Goal: Task Accomplishment & Management: Use online tool/utility

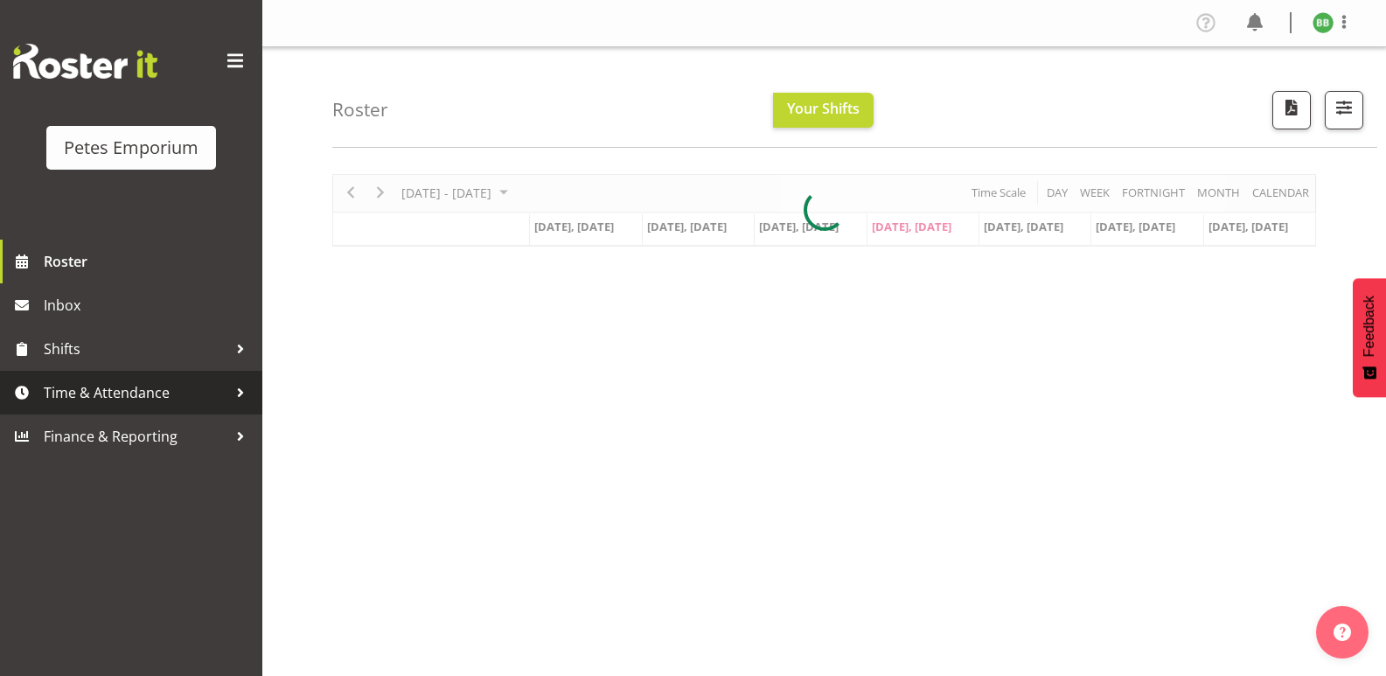
click at [168, 388] on span "Time & Attendance" at bounding box center [136, 393] width 184 height 26
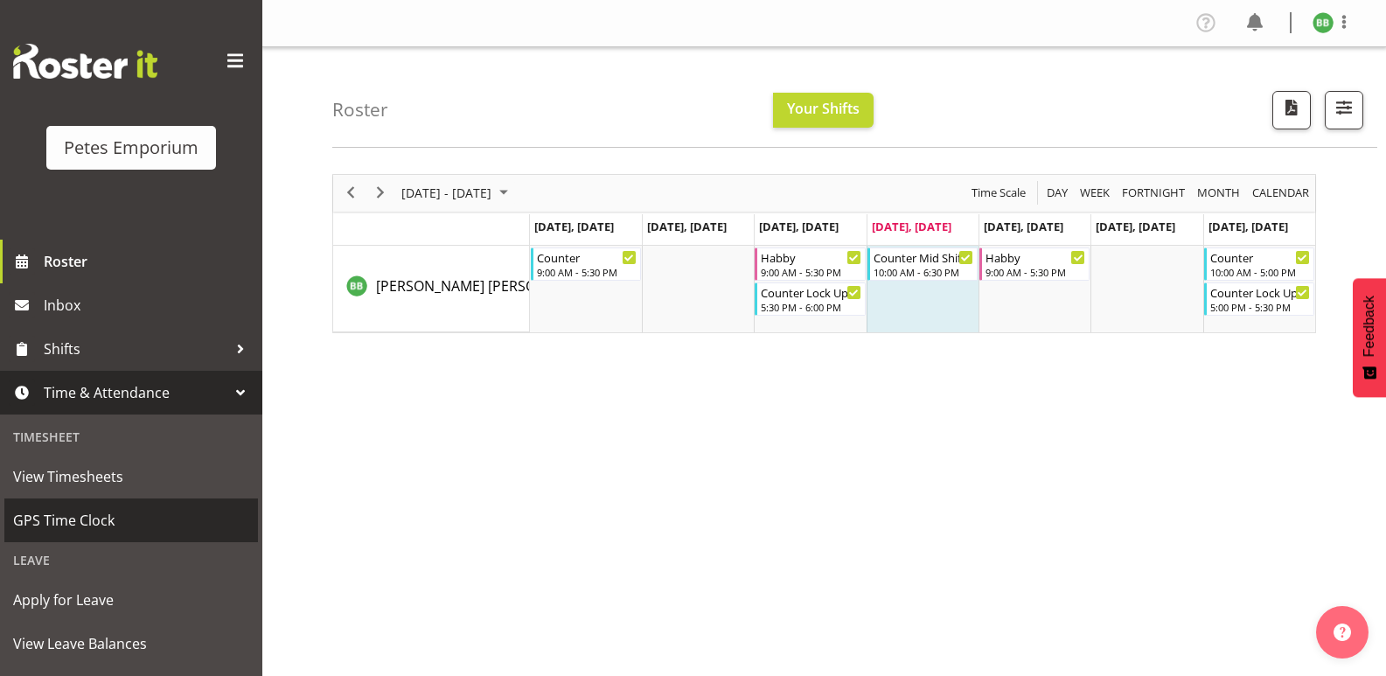
click at [165, 518] on span "GPS Time Clock" at bounding box center [131, 520] width 236 height 26
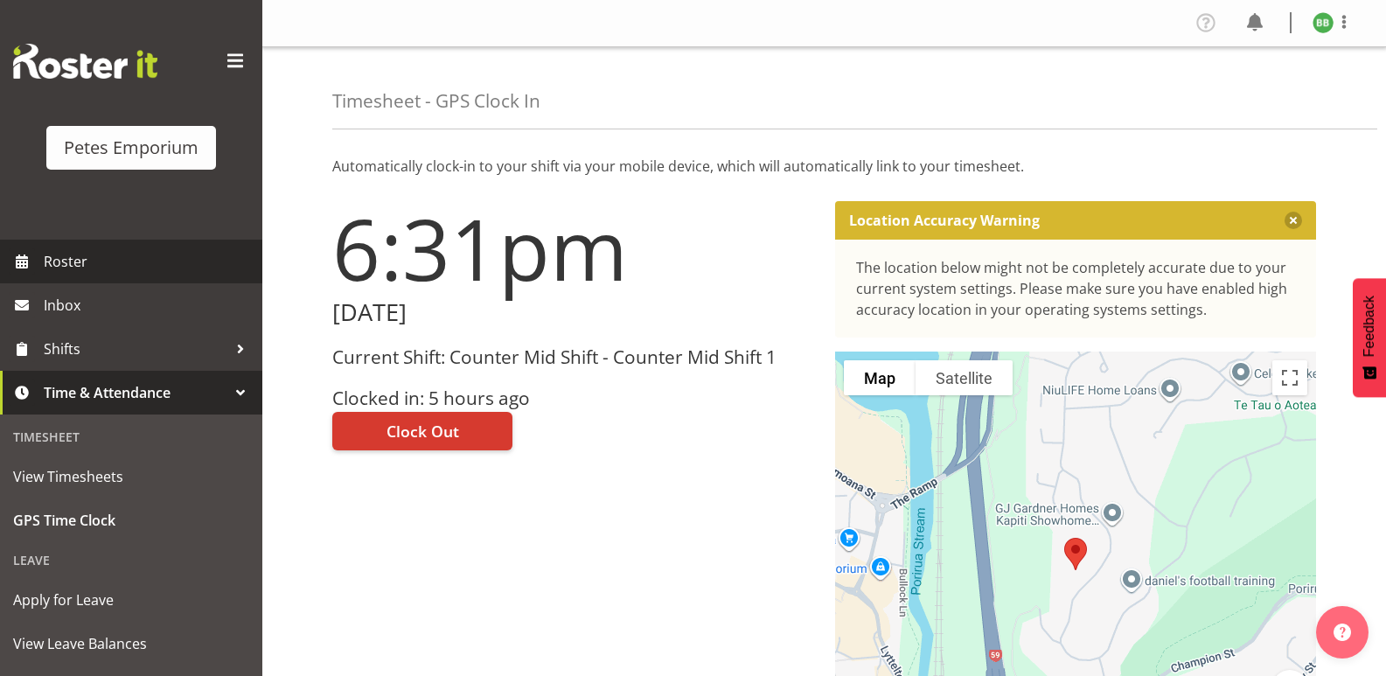
click at [126, 280] on link "Roster" at bounding box center [131, 262] width 262 height 44
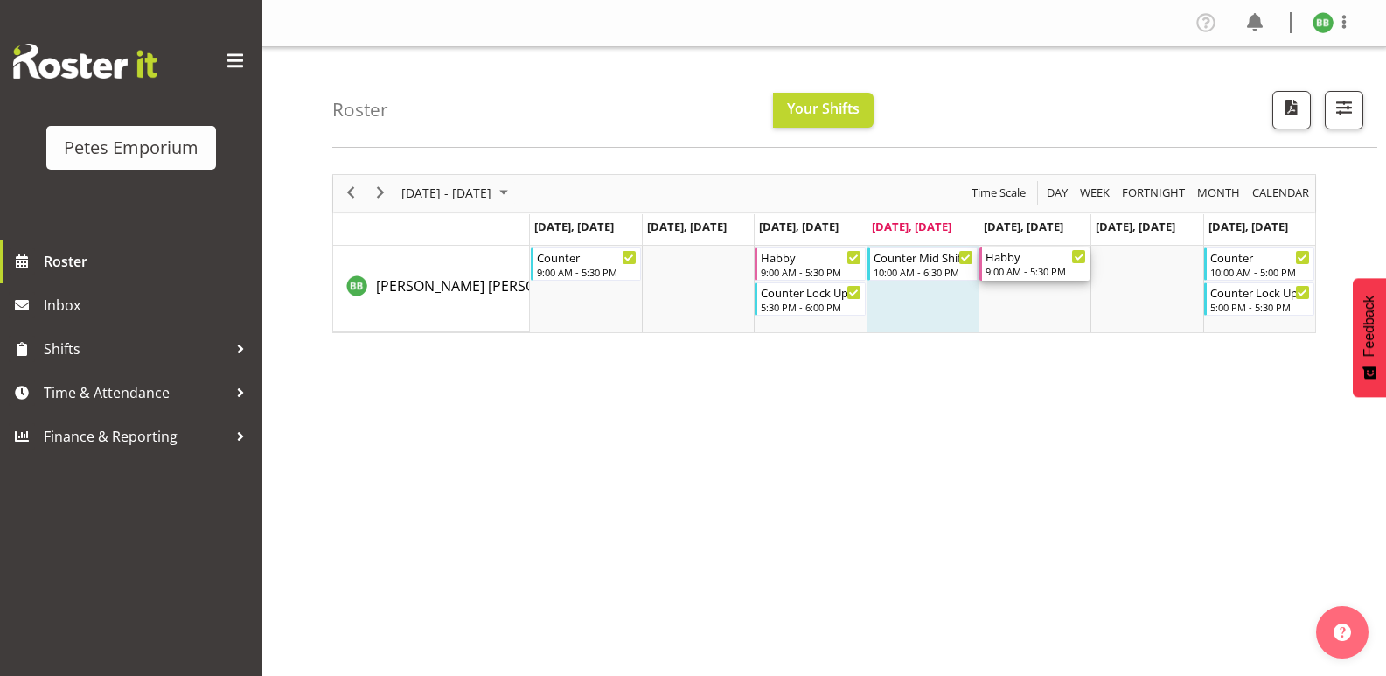
click at [1022, 268] on div "9:00 AM - 5:30 PM" at bounding box center [1036, 271] width 101 height 14
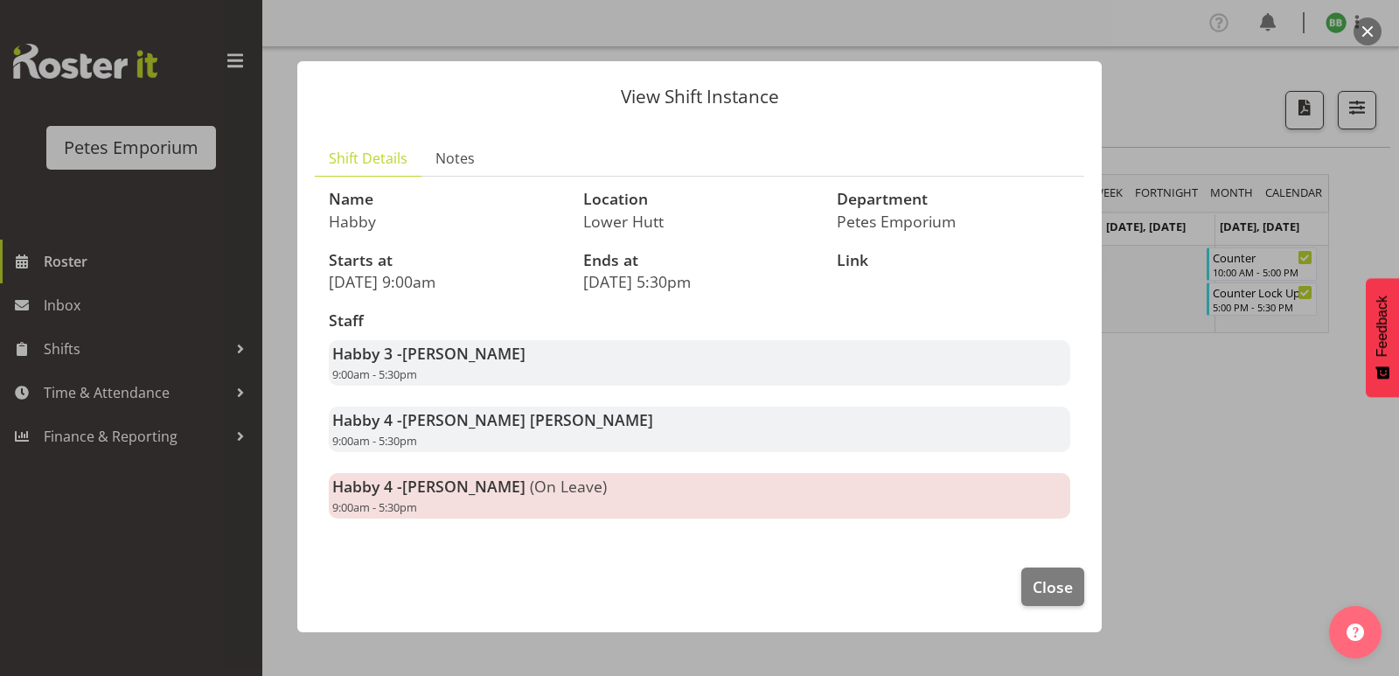
click at [1269, 435] on div at bounding box center [699, 338] width 1399 height 676
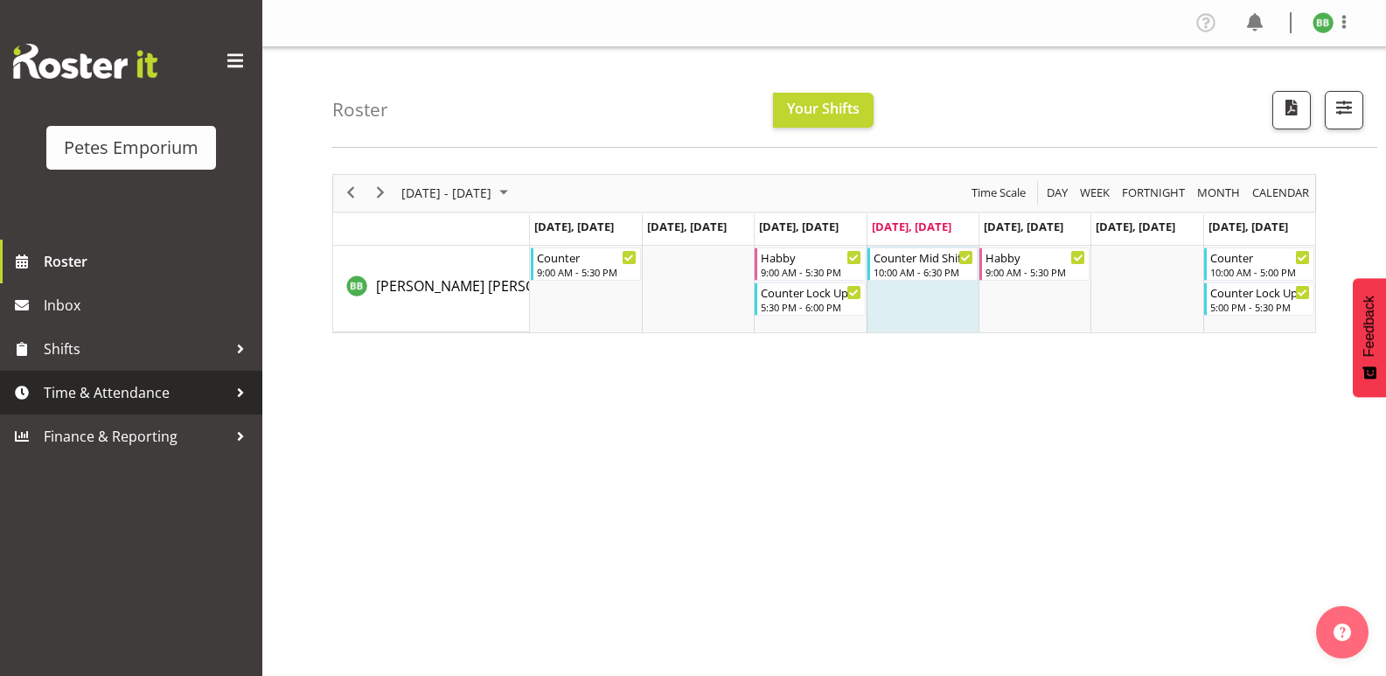
click at [164, 404] on span "Time & Attendance" at bounding box center [136, 393] width 184 height 26
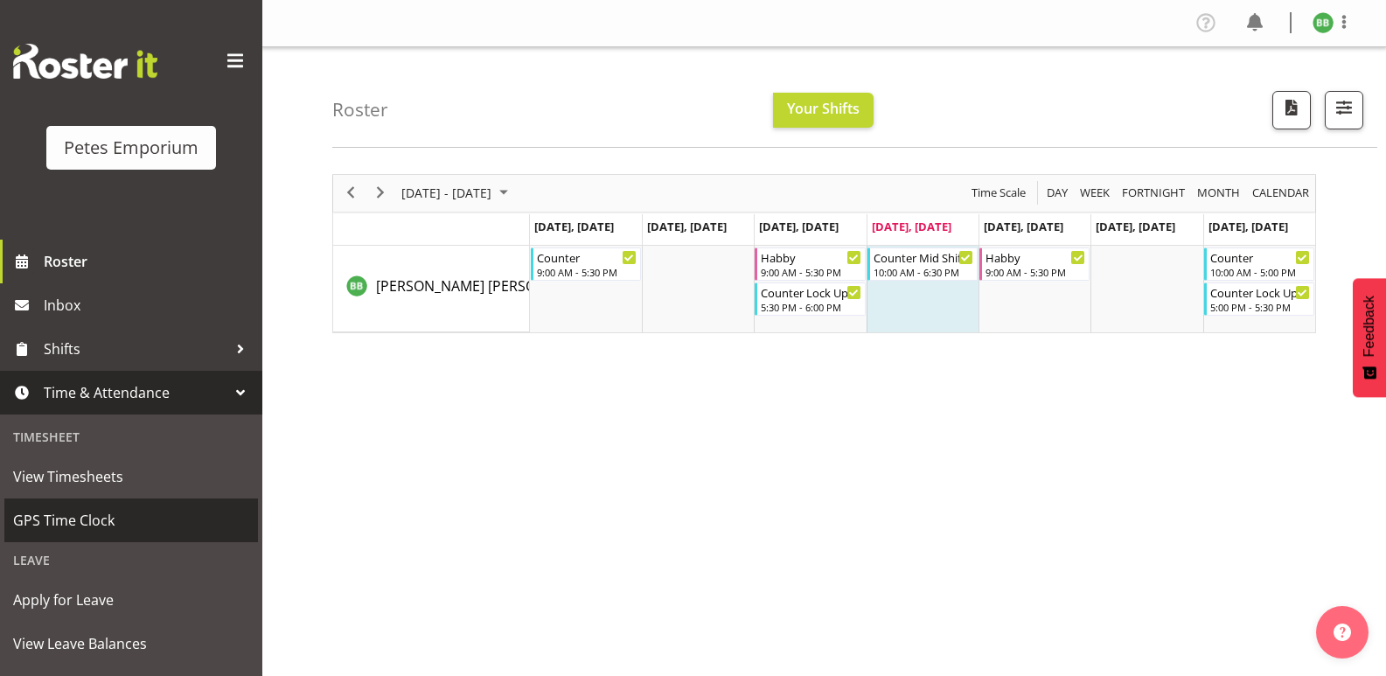
click at [114, 525] on span "GPS Time Clock" at bounding box center [131, 520] width 236 height 26
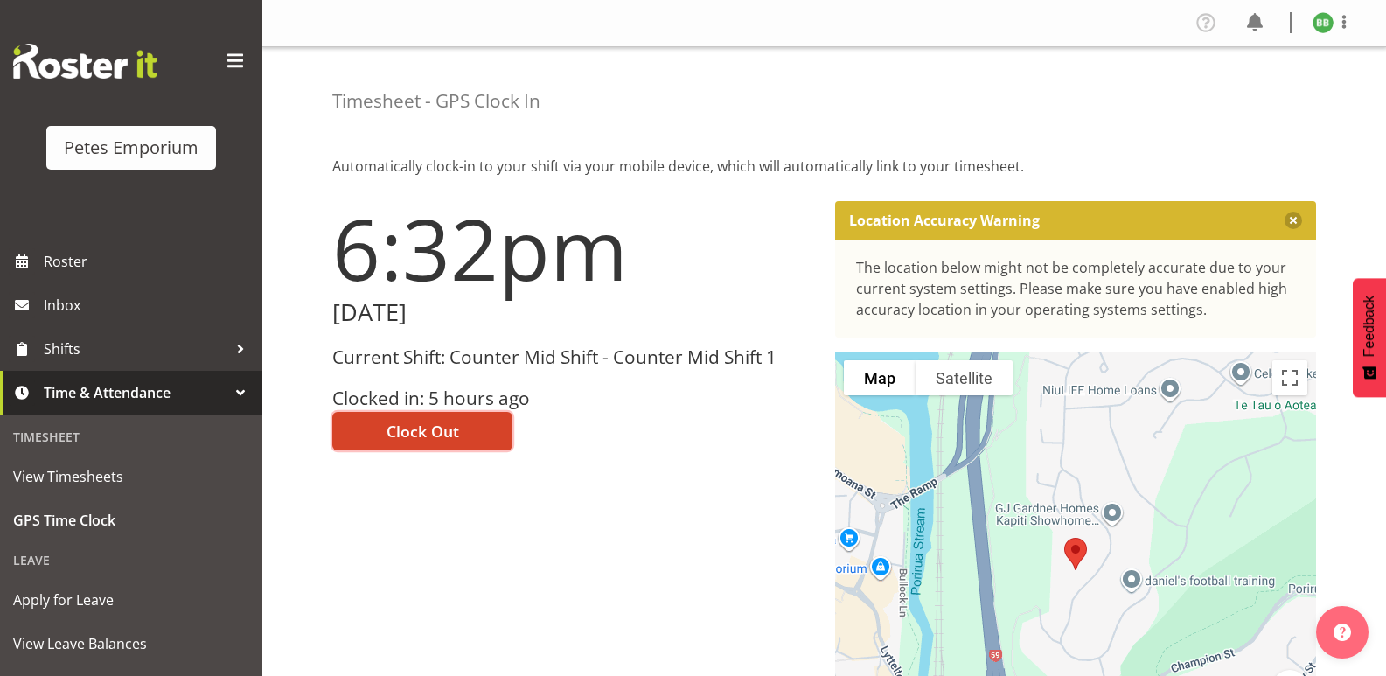
click at [454, 429] on span "Clock Out" at bounding box center [423, 431] width 73 height 23
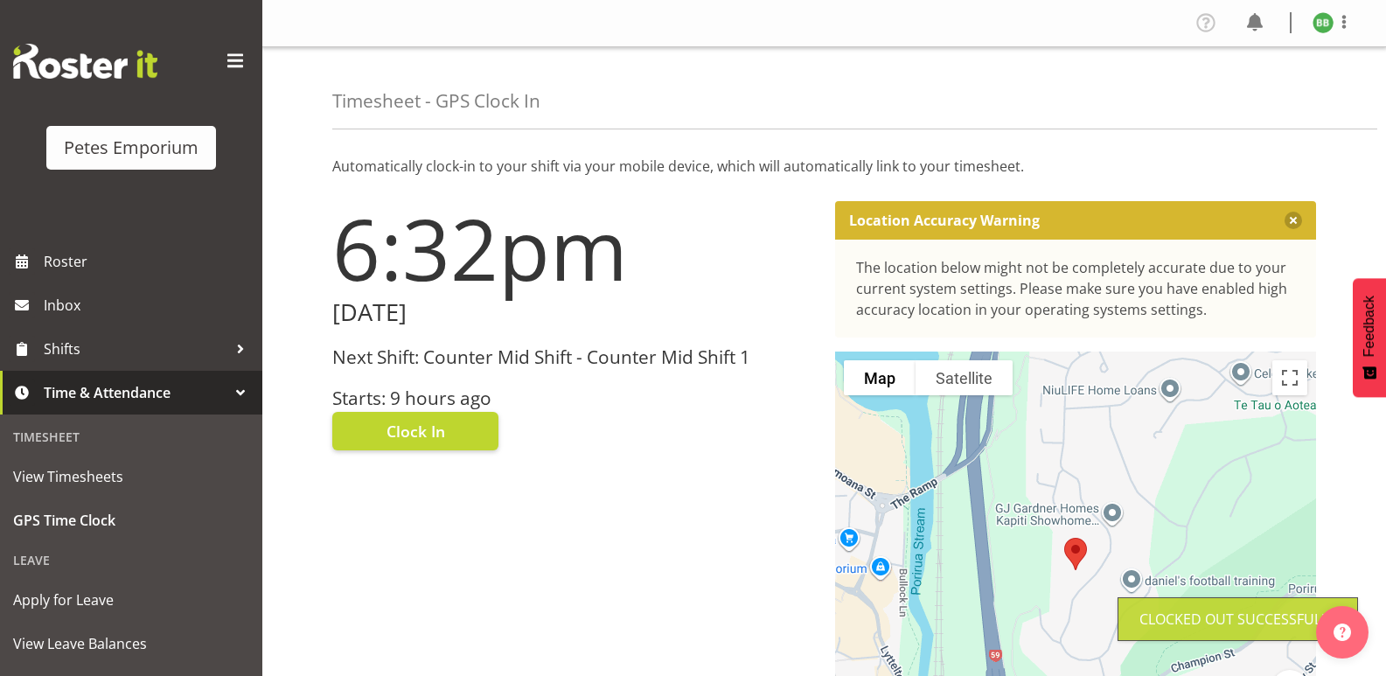
click at [1316, 33] on figure at bounding box center [1323, 22] width 21 height 21
click at [1273, 94] on link "Log Out" at bounding box center [1271, 91] width 168 height 31
